Goal: Transaction & Acquisition: Download file/media

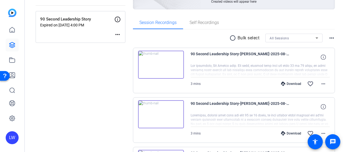
scroll to position [72, 0]
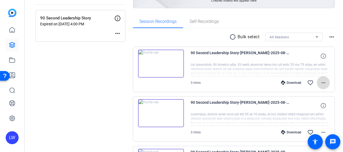
click at [317, 84] on span at bounding box center [323, 82] width 13 height 13
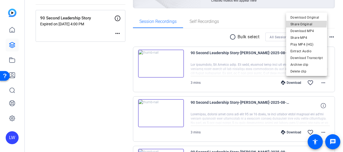
click at [305, 22] on span "Share Original" at bounding box center [306, 24] width 32 height 6
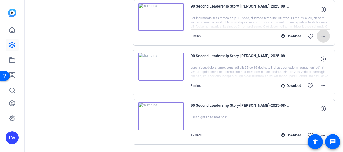
scroll to position [119, 0]
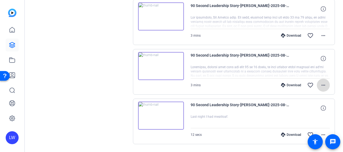
click at [320, 84] on mat-icon "more_horiz" at bounding box center [323, 85] width 6 height 6
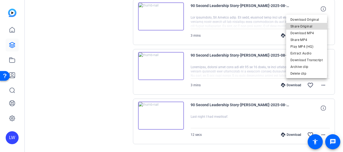
click at [311, 26] on span "Share Original" at bounding box center [306, 26] width 32 height 6
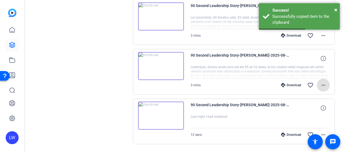
scroll to position [99, 0]
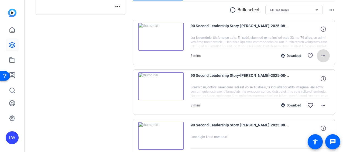
click at [317, 57] on span at bounding box center [323, 55] width 13 height 13
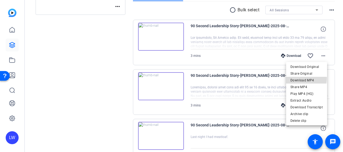
click at [302, 78] on span "Download MP4" at bounding box center [306, 80] width 32 height 6
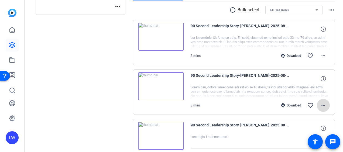
click at [320, 102] on mat-icon "more_horiz" at bounding box center [323, 105] width 6 height 6
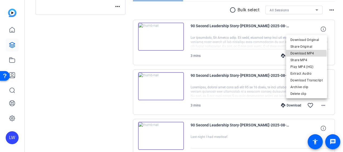
click at [306, 54] on span "Download MP4" at bounding box center [306, 53] width 32 height 6
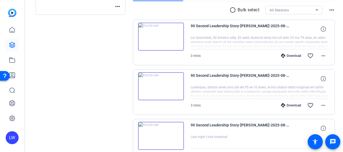
scroll to position [0, 0]
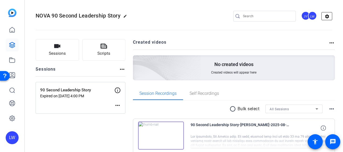
click at [329, 16] on mat-icon "settings" at bounding box center [327, 16] width 11 height 8
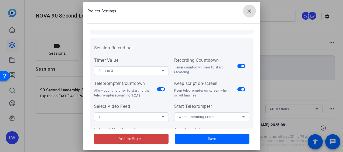
scroll to position [60, 0]
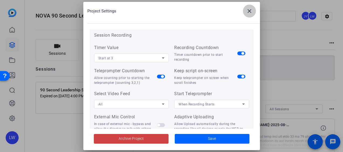
click at [248, 7] on span at bounding box center [249, 11] width 13 height 13
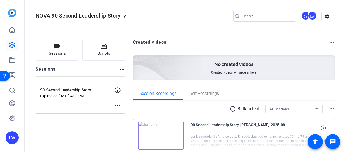
click at [301, 16] on div "JY" at bounding box center [305, 15] width 9 height 9
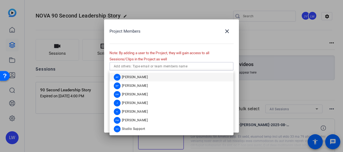
click at [150, 68] on input "text" at bounding box center [171, 66] width 115 height 6
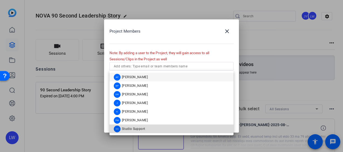
click at [137, 130] on span "Studio Support" at bounding box center [133, 129] width 23 height 4
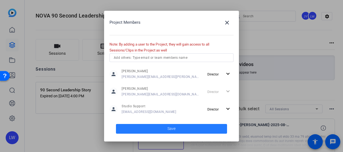
click at [171, 130] on span "Save" at bounding box center [171, 129] width 8 height 6
